Goal: Task Accomplishment & Management: Use online tool/utility

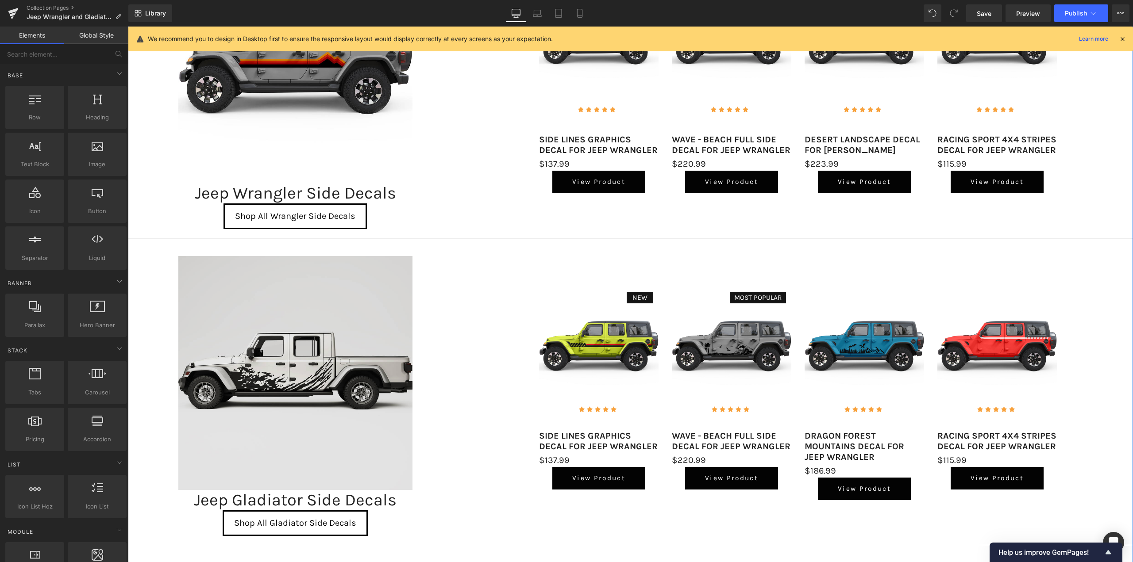
scroll to position [298, 0]
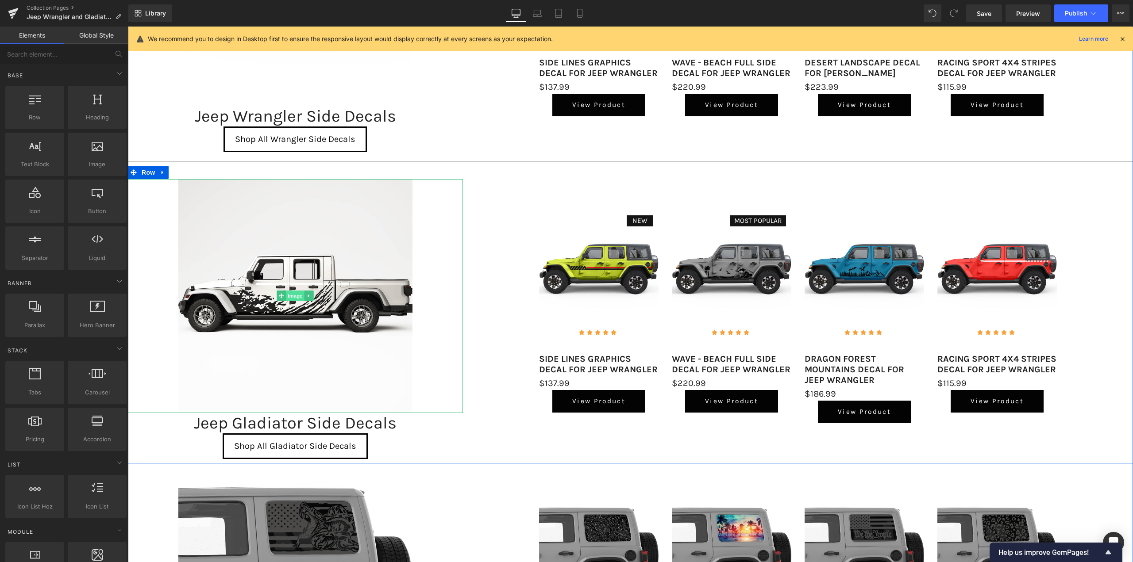
click at [286, 294] on div "Image" at bounding box center [295, 296] width 335 height 234
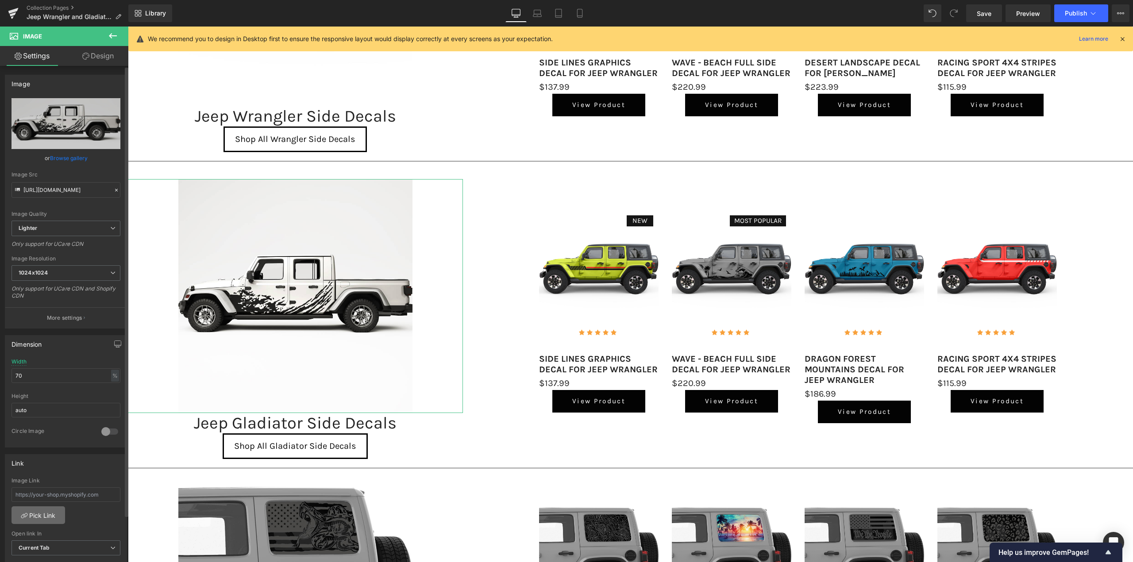
click at [41, 513] on link "Pick Link" at bounding box center [39, 516] width 54 height 18
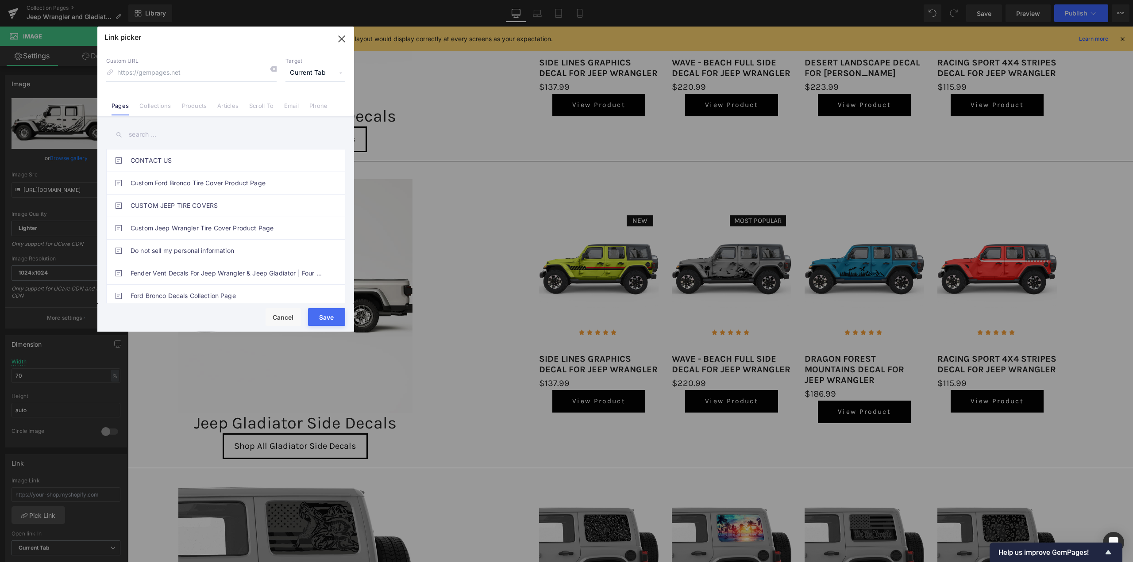
click at [153, 133] on input "text" at bounding box center [225, 135] width 239 height 20
click at [155, 106] on link "Collections" at bounding box center [154, 108] width 31 height 13
click at [146, 134] on input "text" at bounding box center [225, 135] width 239 height 20
click at [173, 205] on link "SIDE GRAPHICS FOR JEEP GLADIATOR" at bounding box center [228, 206] width 195 height 22
type input "/collections/side-graphics-for-jeep-gladiator"
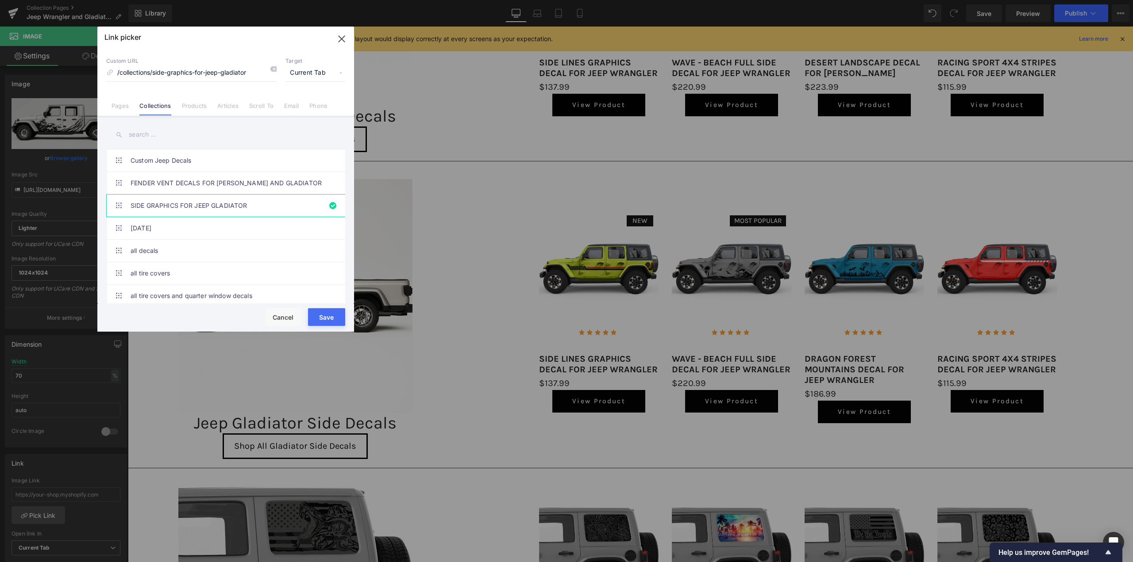
click at [336, 315] on button "Save" at bounding box center [326, 317] width 37 height 18
type input "/collections/side-graphics-for-jeep-gladiator"
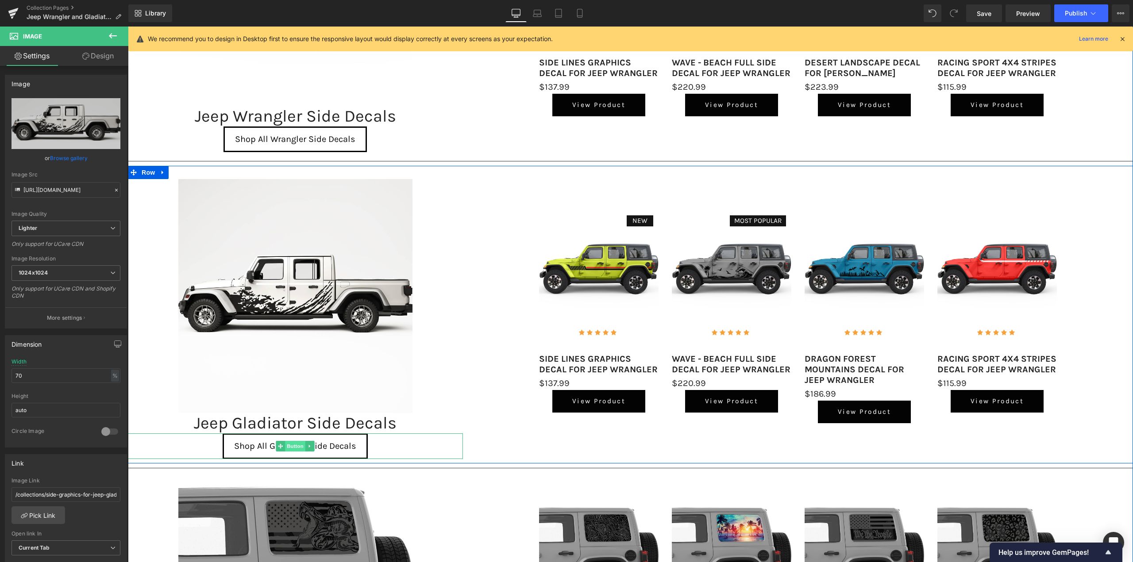
click at [287, 448] on span "Button" at bounding box center [295, 446] width 20 height 11
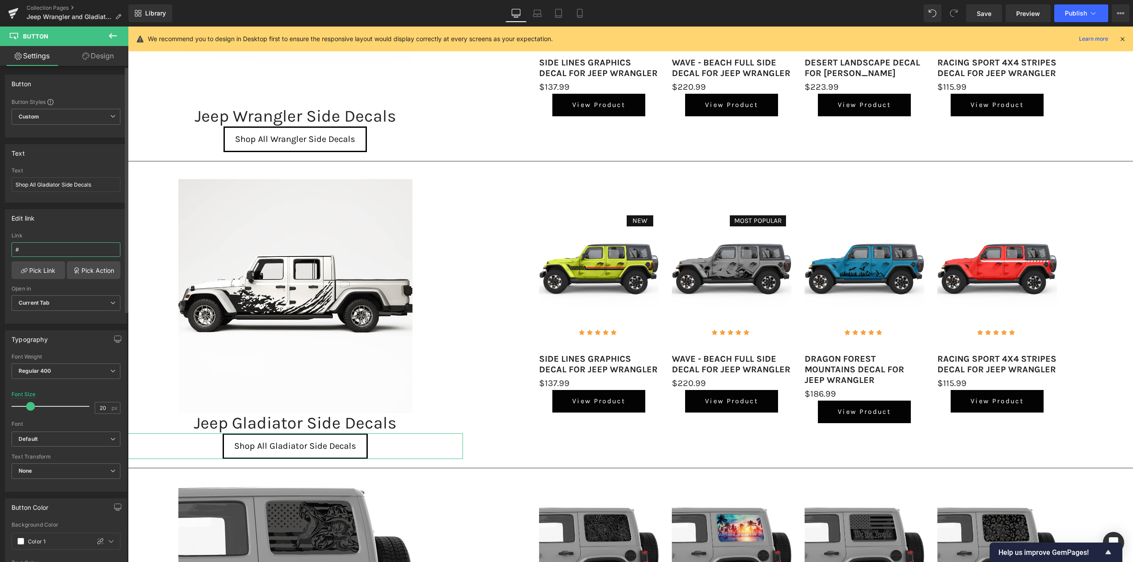
drag, startPoint x: 33, startPoint y: 246, endPoint x: 12, endPoint y: 245, distance: 21.3
click at [12, 245] on input "#" at bounding box center [66, 249] width 109 height 15
click at [43, 274] on link "Pick Link" at bounding box center [39, 270] width 54 height 18
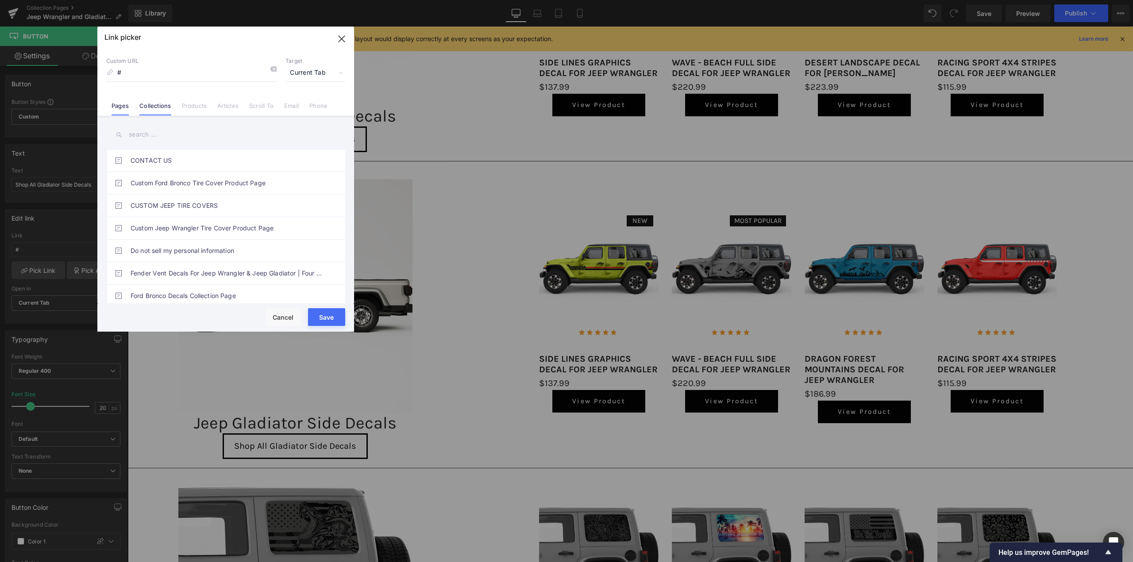
click at [157, 107] on link "Collections" at bounding box center [154, 108] width 31 height 13
click at [166, 204] on link "SIDE GRAPHICS FOR JEEP GLADIATOR" at bounding box center [228, 206] width 195 height 22
type input "/collections/side-graphics-for-jeep-gladiator"
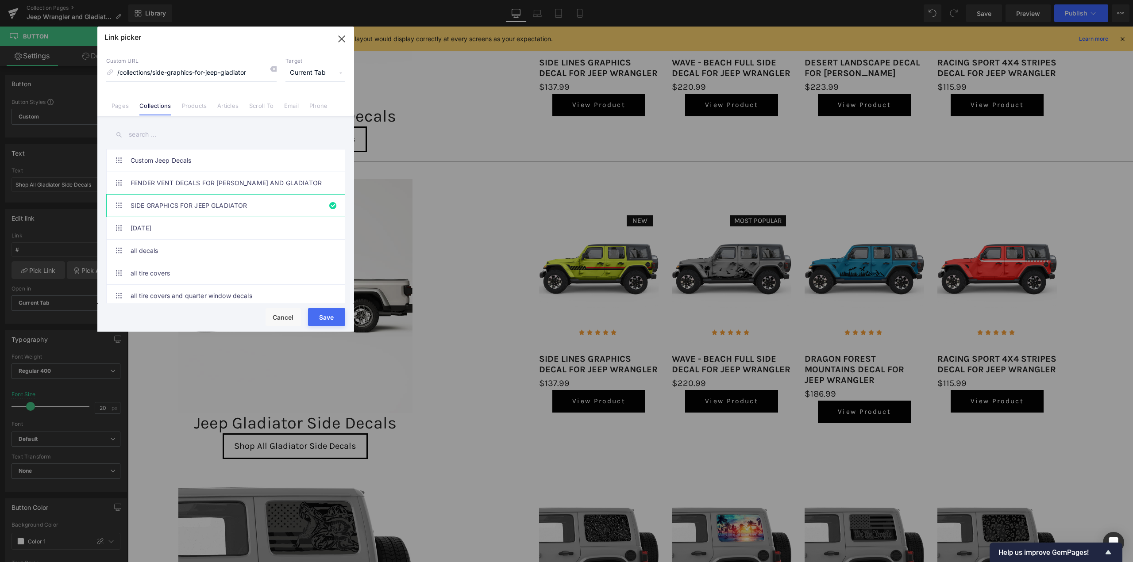
click at [338, 316] on button "Save" at bounding box center [326, 317] width 37 height 18
type input "/collections/side-graphics-for-jeep-gladiator"
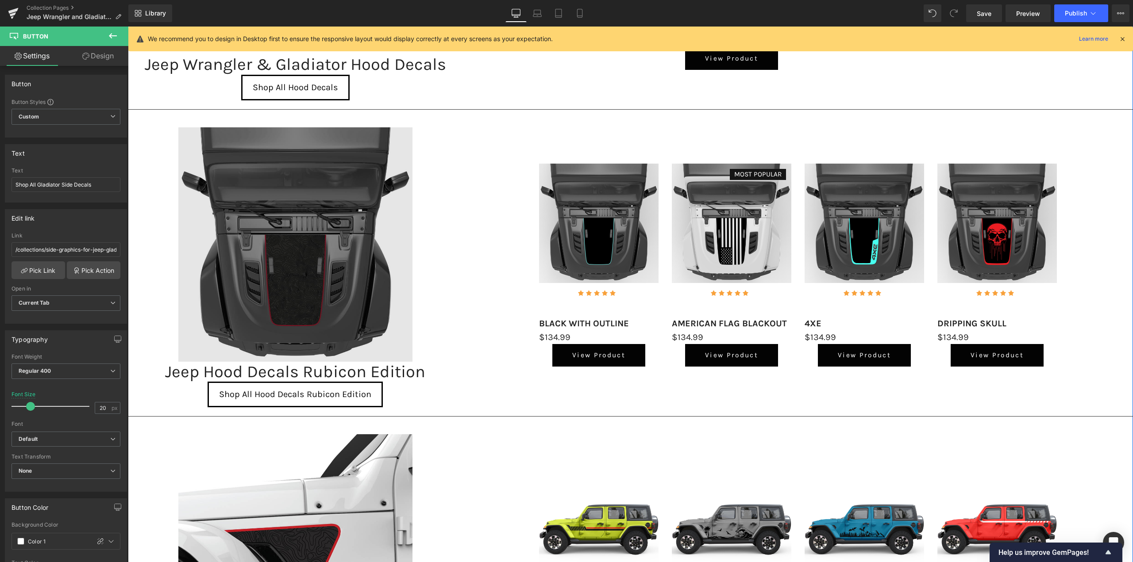
scroll to position [1536, 0]
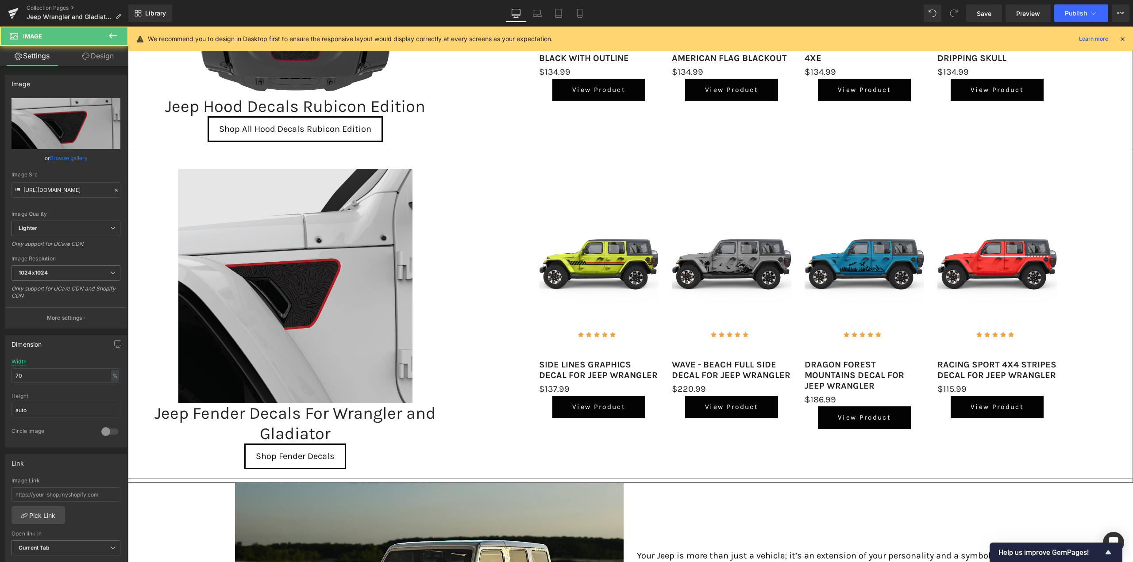
click at [280, 272] on img at bounding box center [295, 286] width 234 height 234
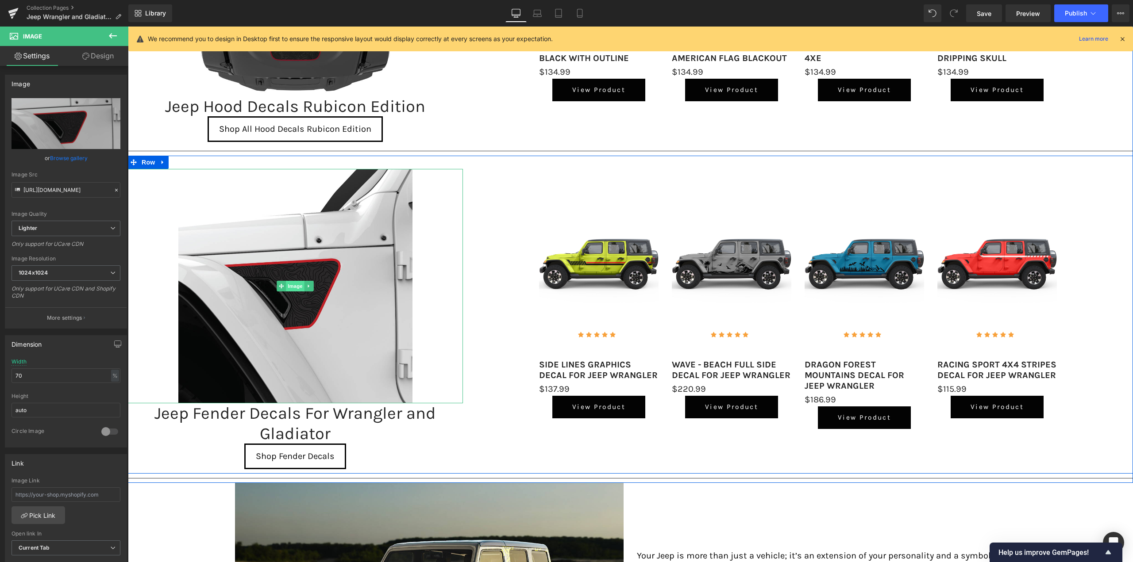
click at [286, 285] on span "Image" at bounding box center [295, 286] width 19 height 11
click at [293, 288] on span "Image" at bounding box center [295, 286] width 19 height 11
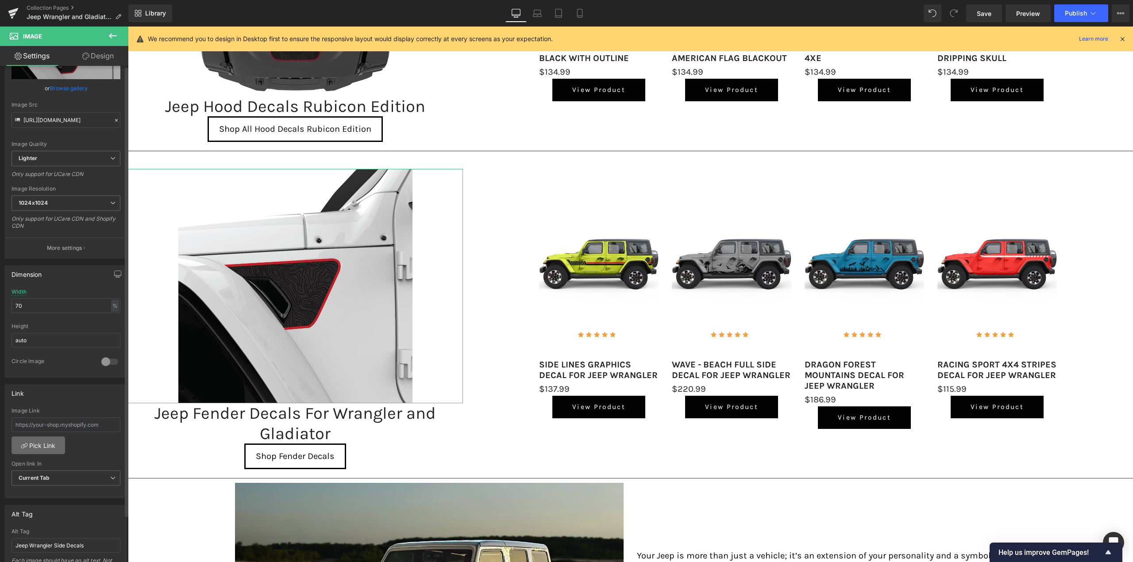
scroll to position [177, 0]
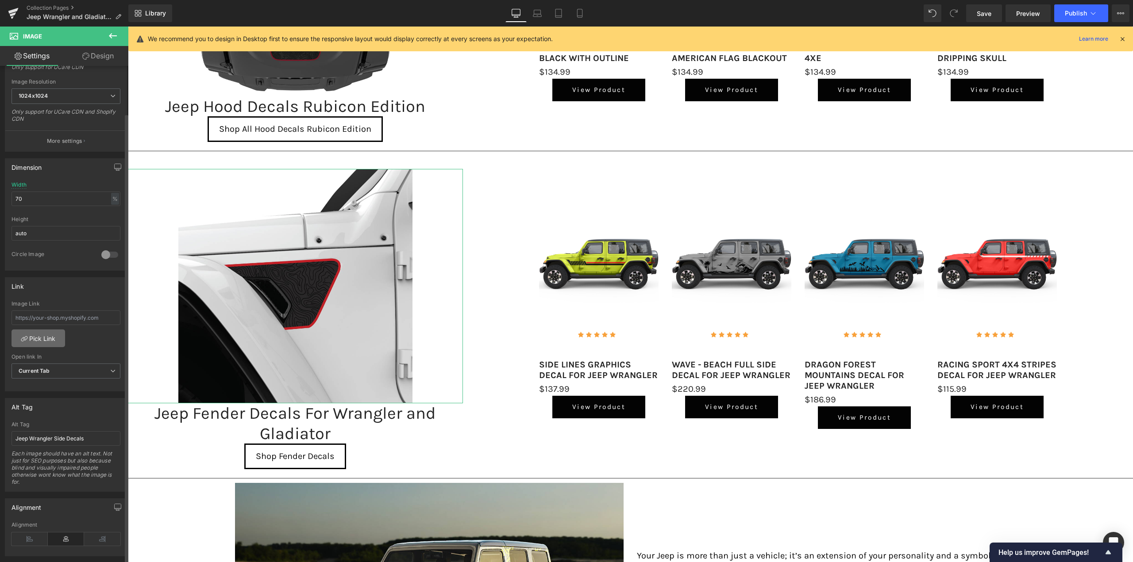
click at [40, 334] on link "Pick Link" at bounding box center [39, 339] width 54 height 18
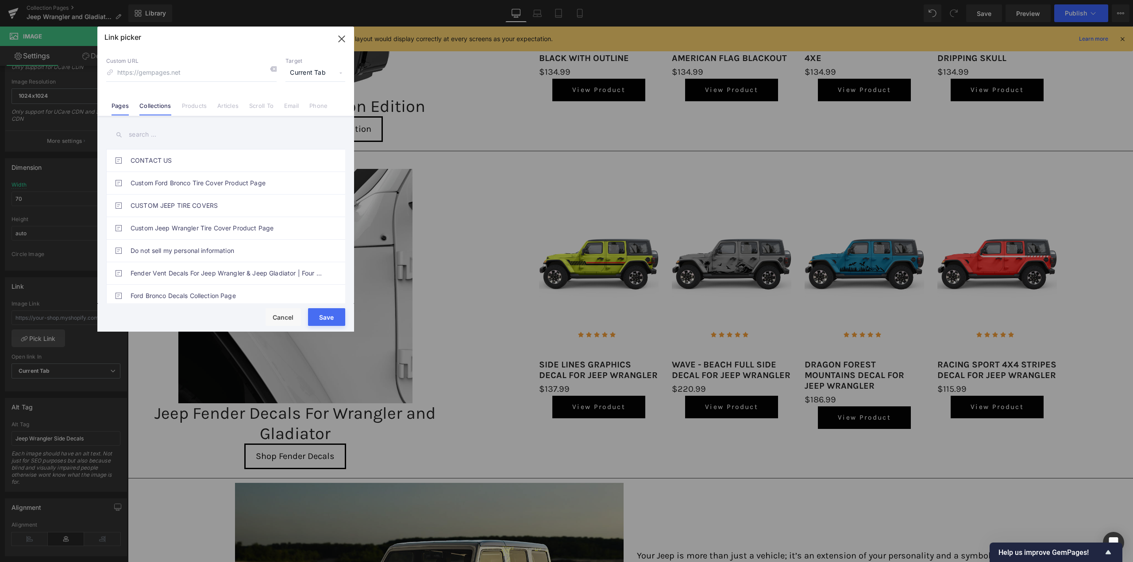
click at [157, 107] on link "Collections" at bounding box center [154, 108] width 31 height 13
click at [188, 177] on link "FENDER VENT DECALS FOR [PERSON_NAME] AND GLADIATOR" at bounding box center [228, 183] width 195 height 22
type input "/collections/fender-vent-decals-for-jeep-wrangler-and-gladiator"
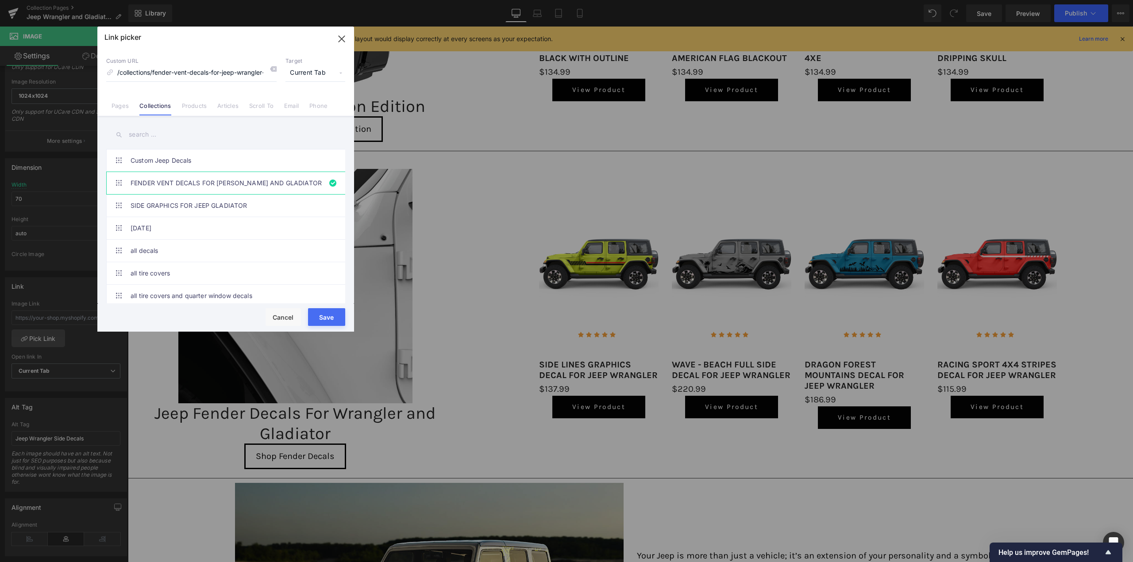
click at [324, 313] on button "Save" at bounding box center [326, 317] width 37 height 18
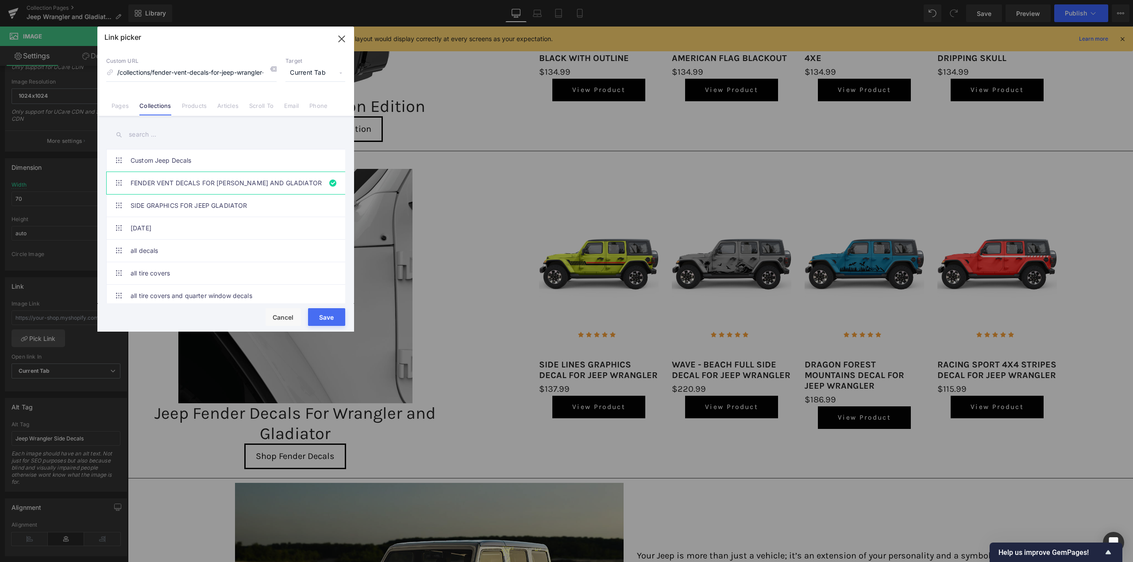
type input "/collections/fender-vent-decals-for-jeep-wrangler-and-gladiator"
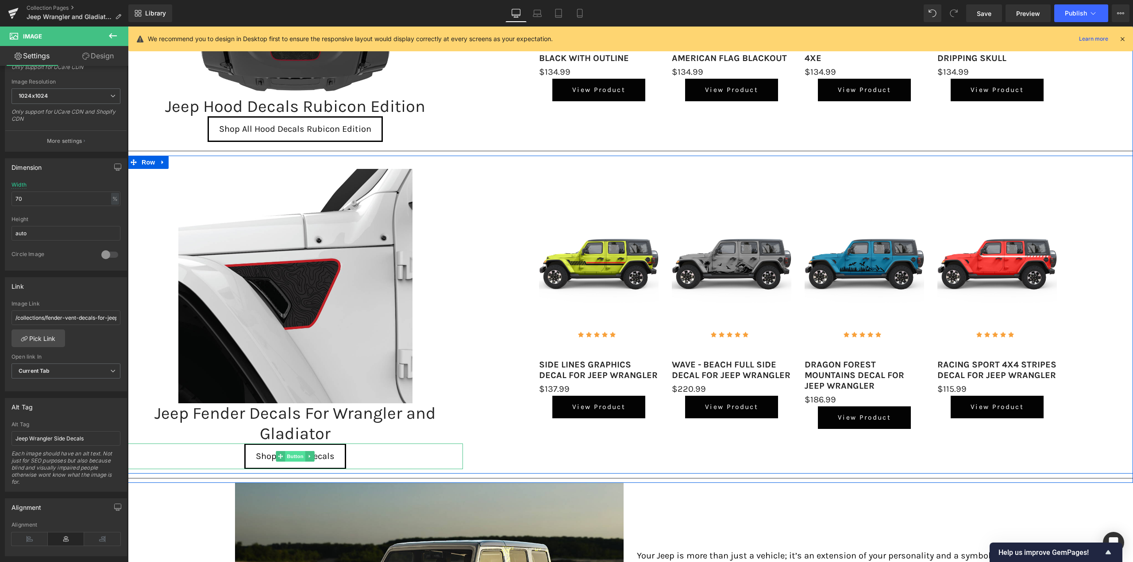
click at [289, 456] on span "Button" at bounding box center [295, 456] width 20 height 11
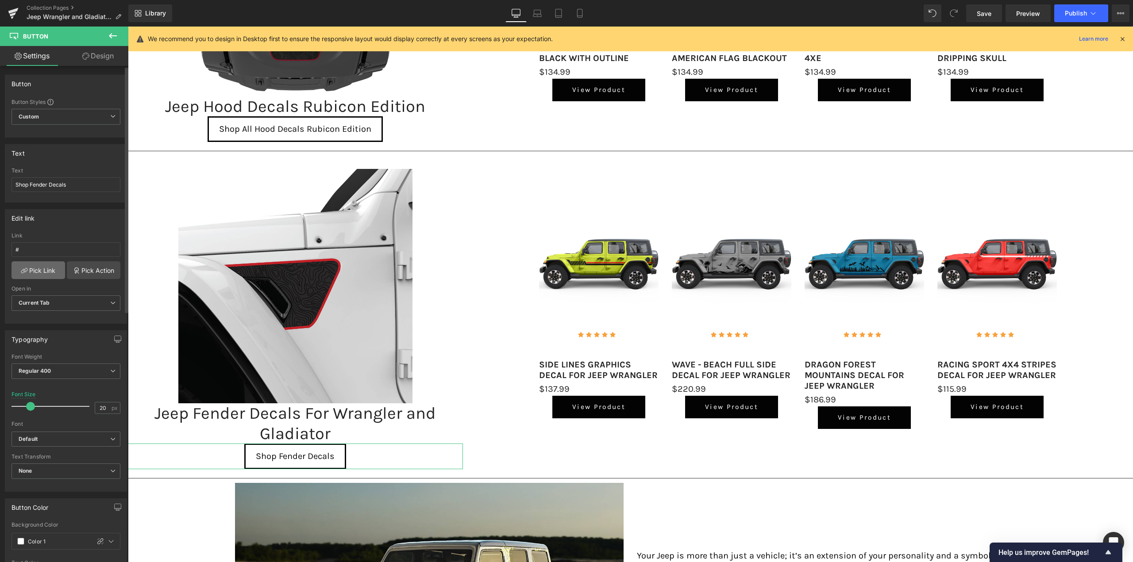
click at [37, 273] on link "Pick Link" at bounding box center [39, 270] width 54 height 18
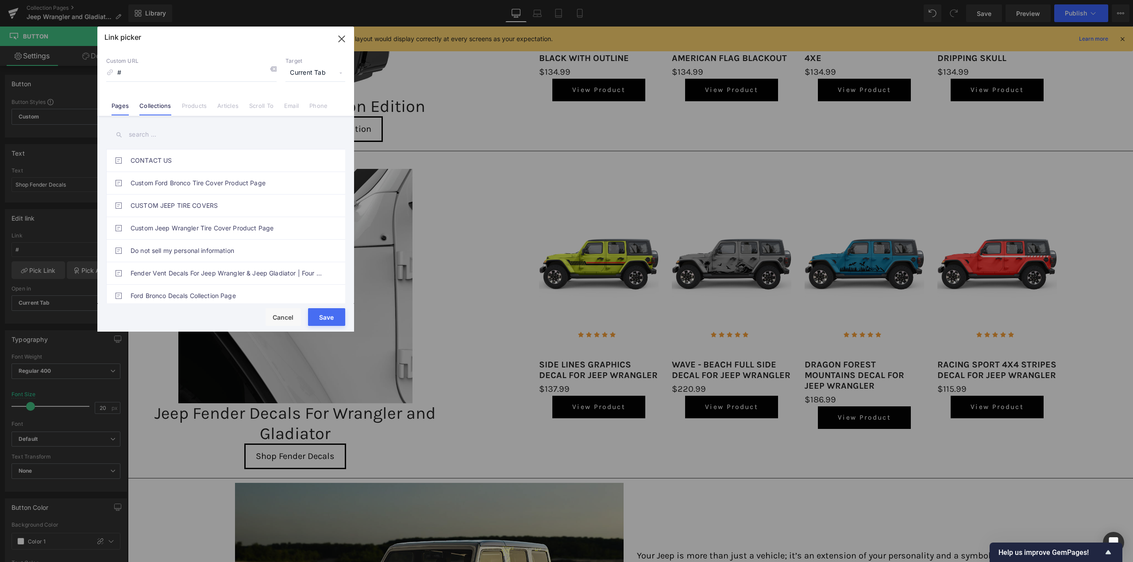
click at [155, 102] on link "Collections" at bounding box center [154, 108] width 31 height 13
click at [157, 185] on link "FENDER VENT DECALS FOR [PERSON_NAME] AND GLADIATOR" at bounding box center [228, 183] width 195 height 22
type input "/collections/fender-vent-decals-for-jeep-wrangler-and-gladiator"
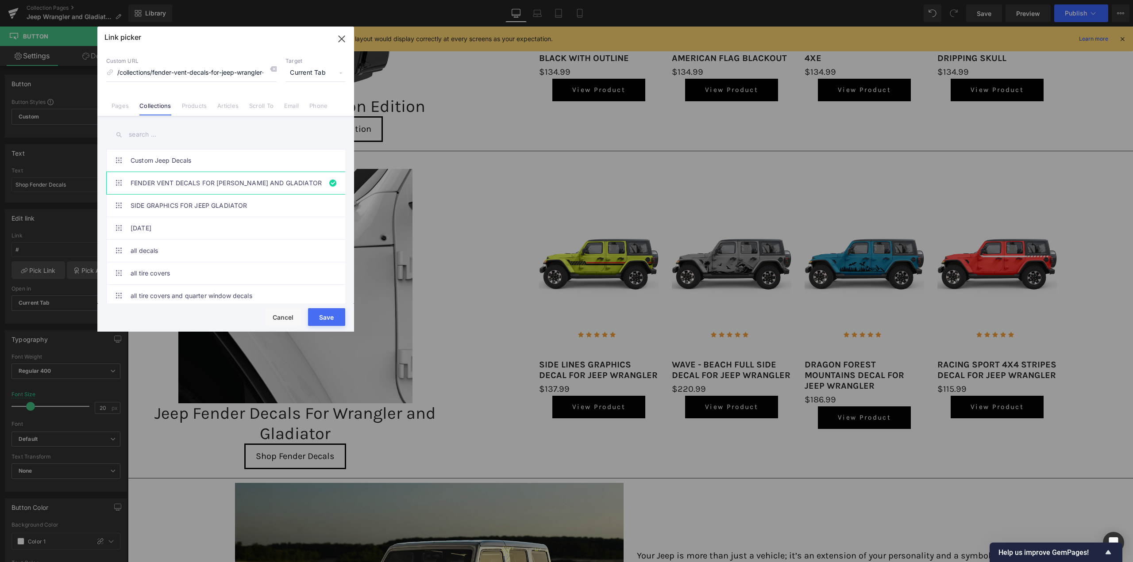
click at [326, 312] on button "Save" at bounding box center [326, 317] width 37 height 18
type input "/collections/fender-vent-decals-for-jeep-wrangler-and-gladiator"
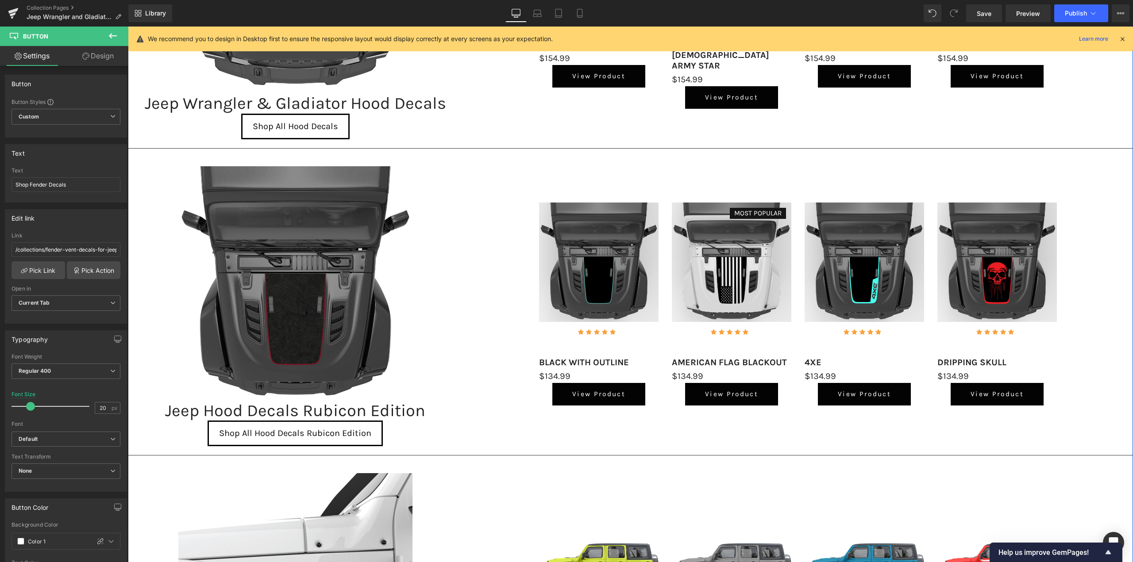
scroll to position [1094, 0]
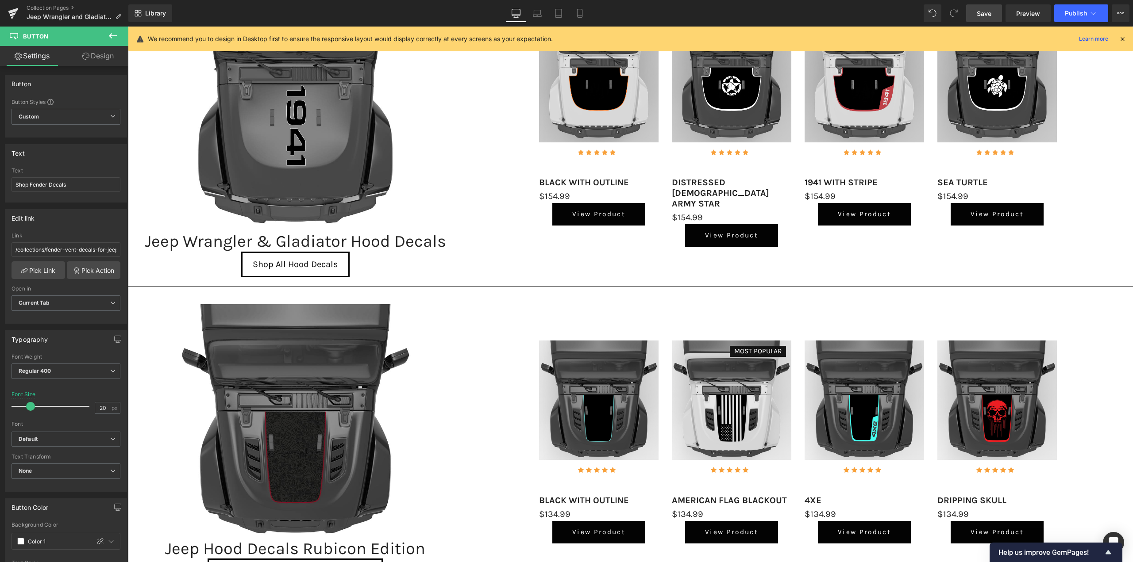
click at [984, 16] on span "Save" at bounding box center [983, 13] width 15 height 9
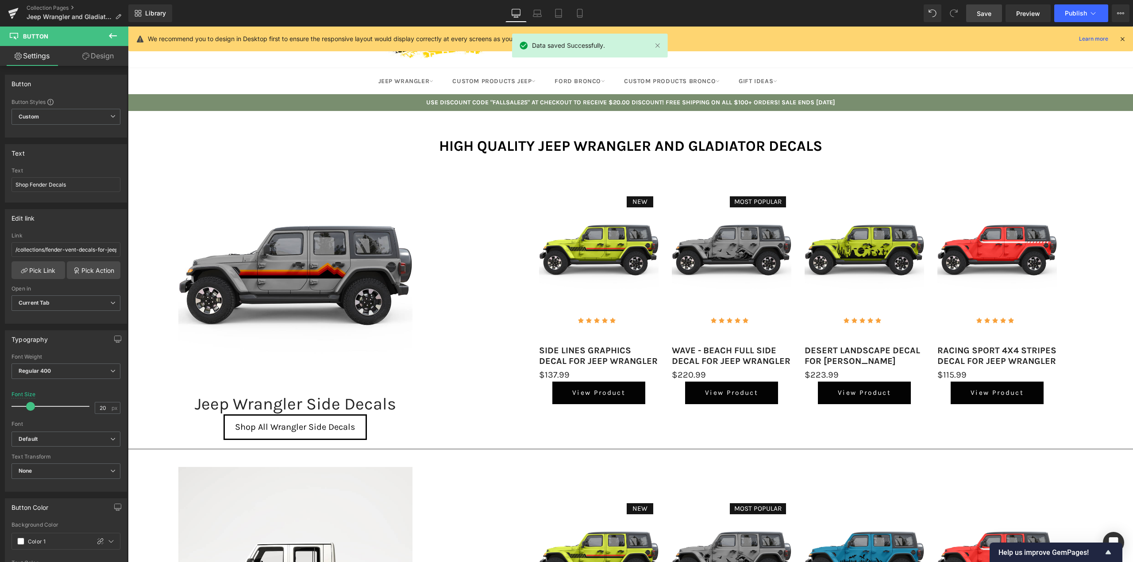
scroll to position [0, 0]
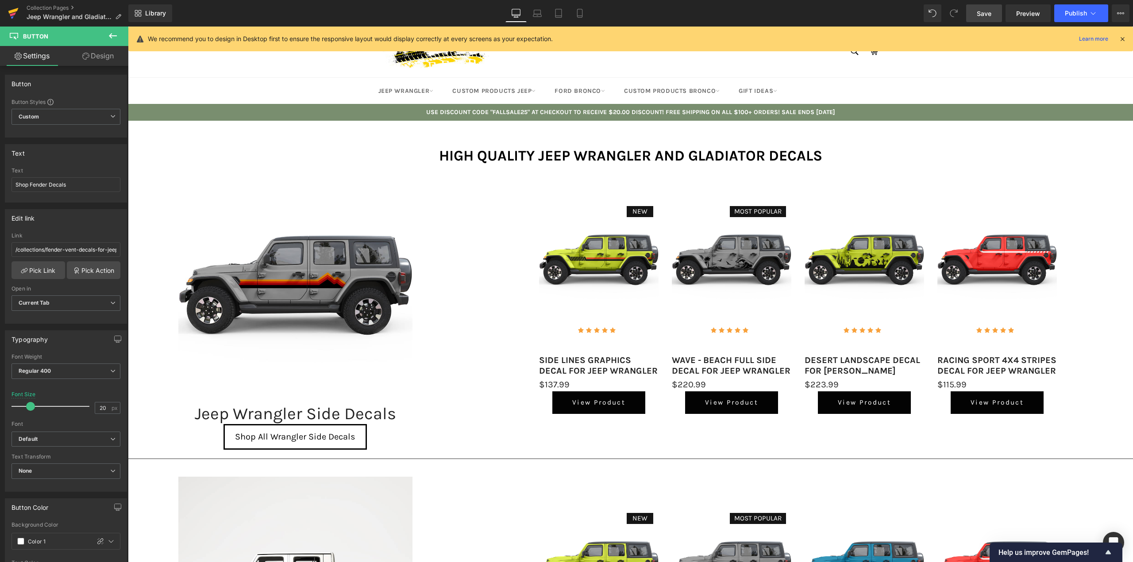
click at [10, 9] on icon at bounding box center [13, 13] width 11 height 22
